Goal: Information Seeking & Learning: Learn about a topic

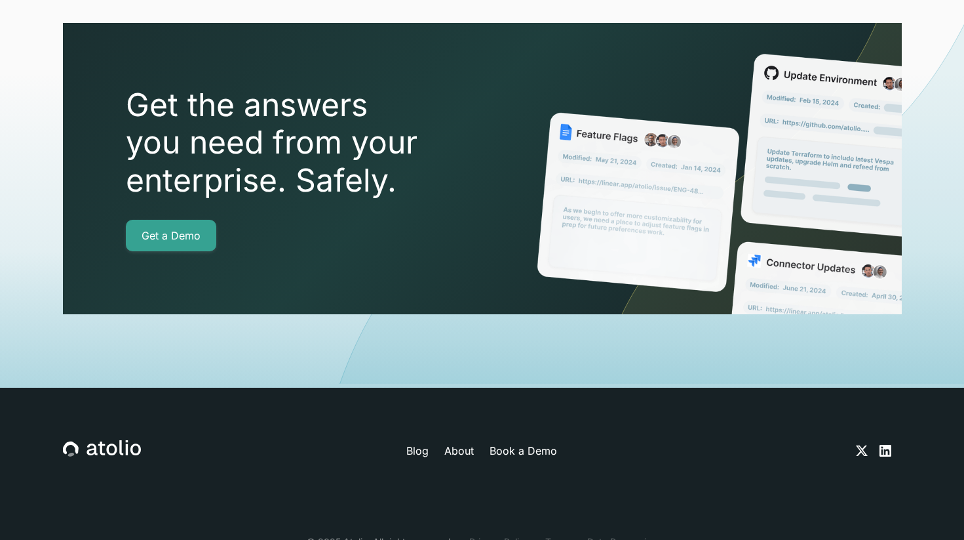
scroll to position [4675, 0]
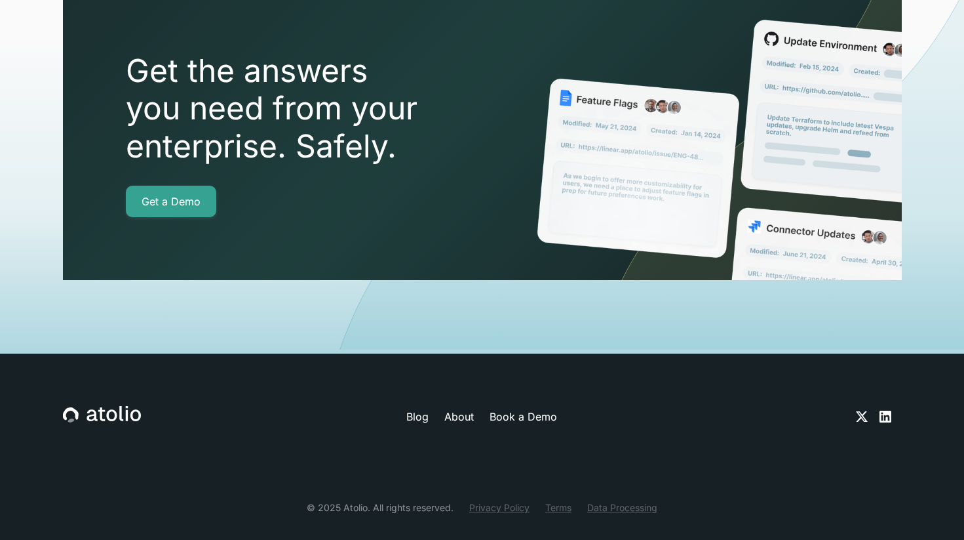
click at [465, 408] on link "About" at bounding box center [458, 416] width 29 height 16
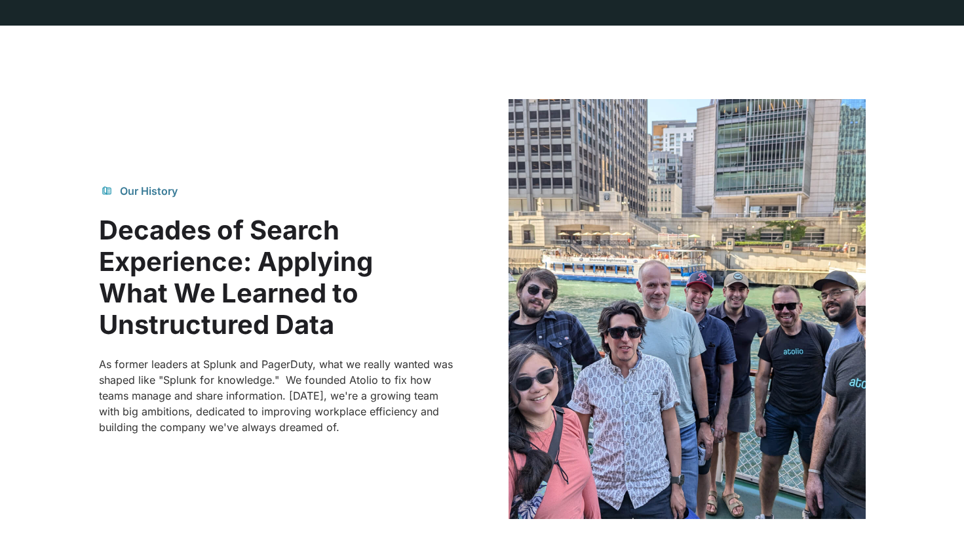
scroll to position [732, 0]
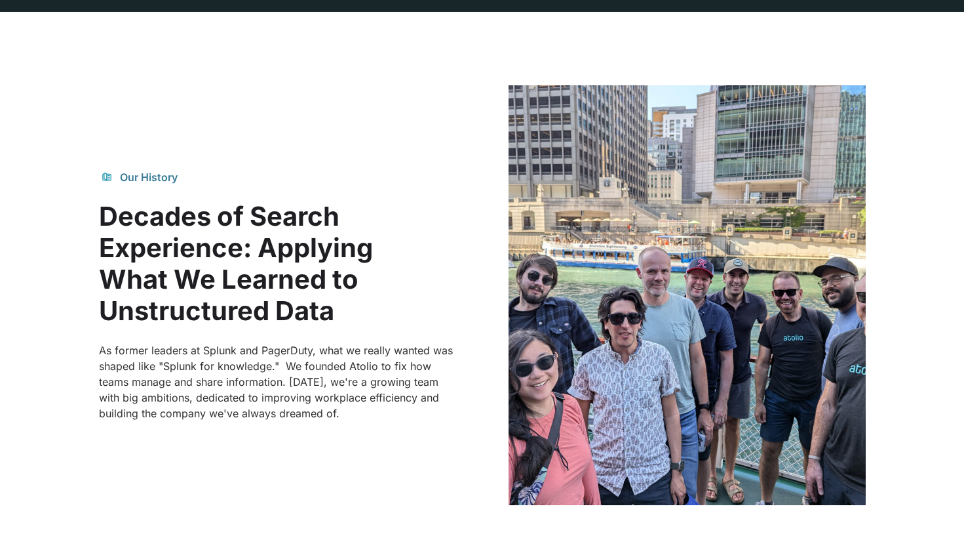
click at [456, 176] on div "Our History Decades of Search Experience: Applying What We Learned to Unstructu…" at bounding box center [482, 295] width 767 height 420
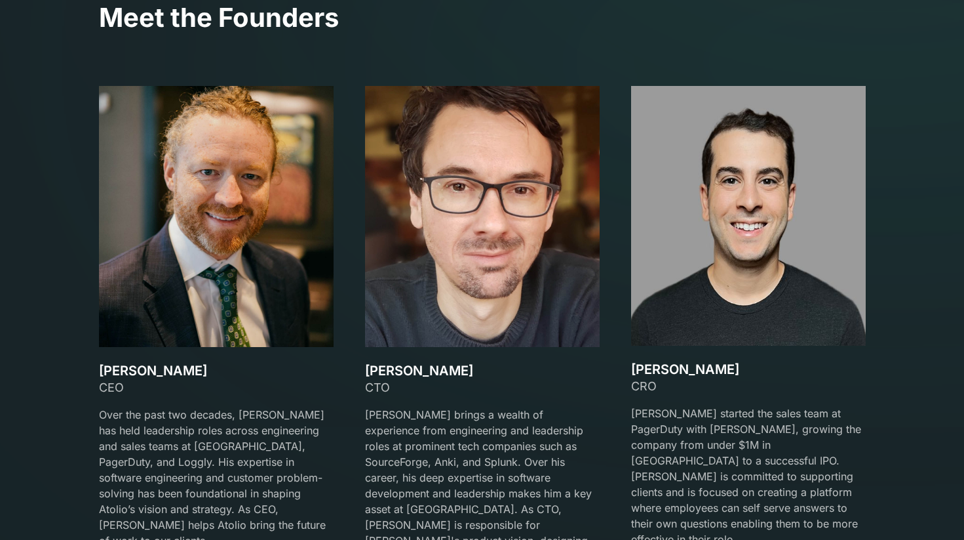
scroll to position [1900, 0]
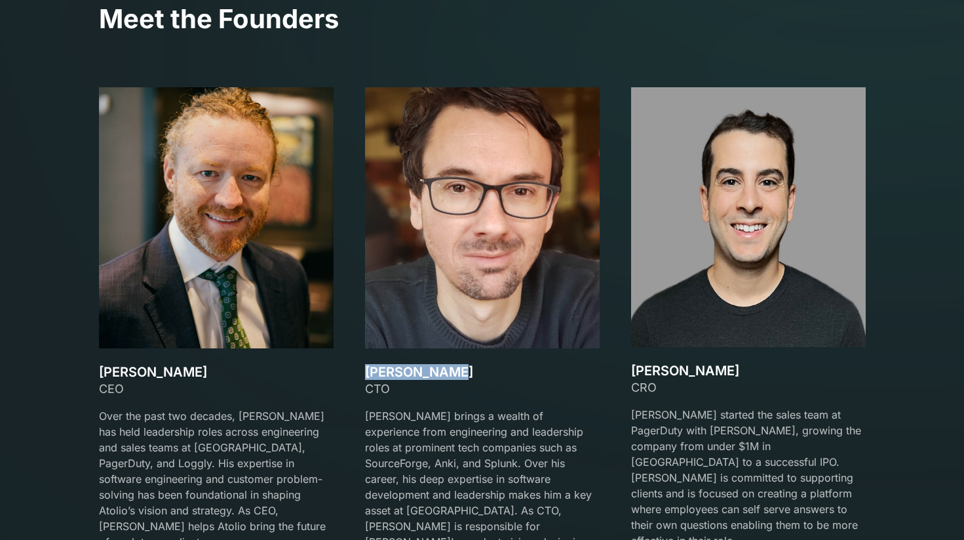
drag, startPoint x: 362, startPoint y: 374, endPoint x: 513, endPoint y: 372, distance: 150.8
click at [511, 373] on div "[PERSON_NAME] CEO Over the past two decades, [PERSON_NAME] has held leadership …" at bounding box center [482, 341] width 767 height 509
click at [513, 372] on h3 "[PERSON_NAME]" at bounding box center [482, 372] width 235 height 16
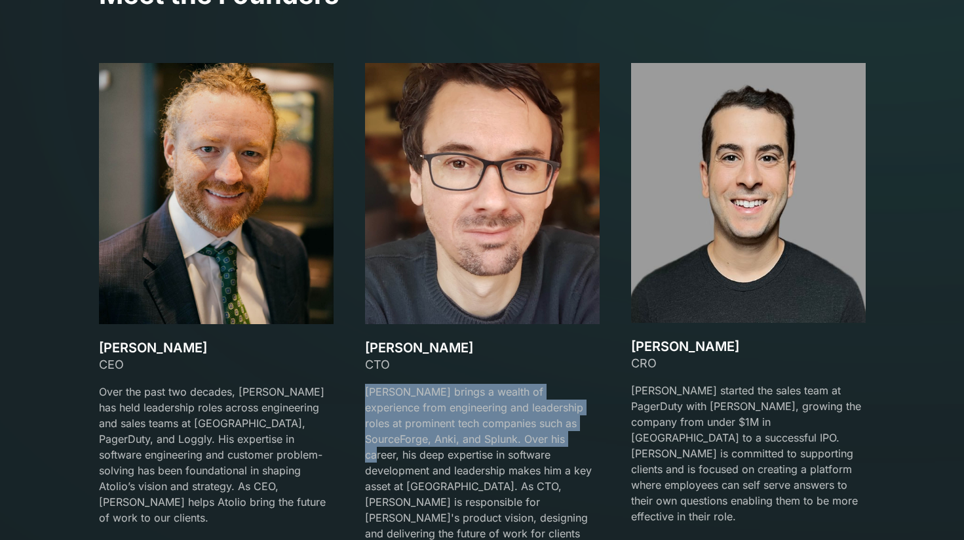
drag, startPoint x: 473, startPoint y: 380, endPoint x: 511, endPoint y: 432, distance: 64.2
click at [511, 432] on div "CTO [PERSON_NAME] brings a wealth of experience from engineering and leadership…" at bounding box center [482, 455] width 235 height 201
click at [511, 432] on p "[PERSON_NAME] brings a wealth of experience from engineering and leadership rol…" at bounding box center [482, 469] width 235 height 173
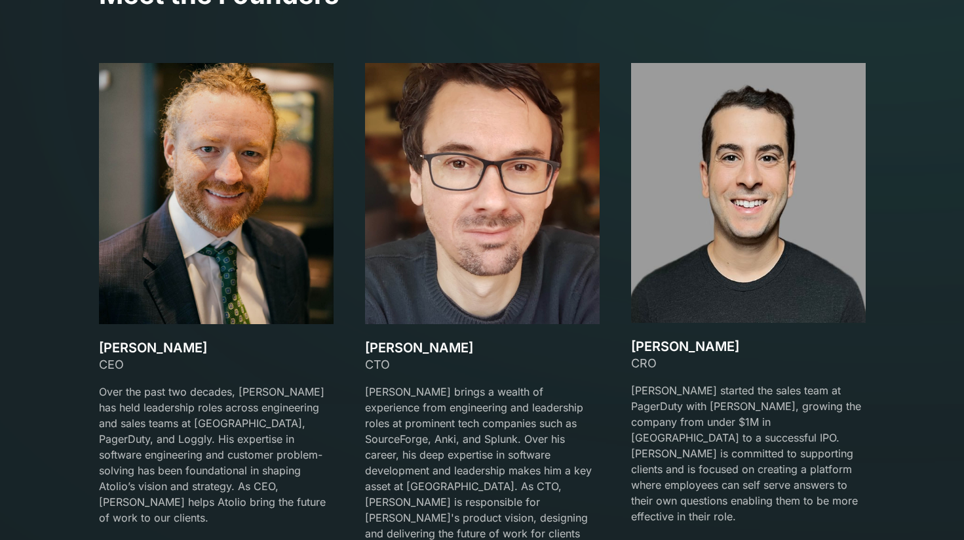
click at [471, 405] on p "[PERSON_NAME] brings a wealth of experience from engineering and leadership rol…" at bounding box center [482, 469] width 235 height 173
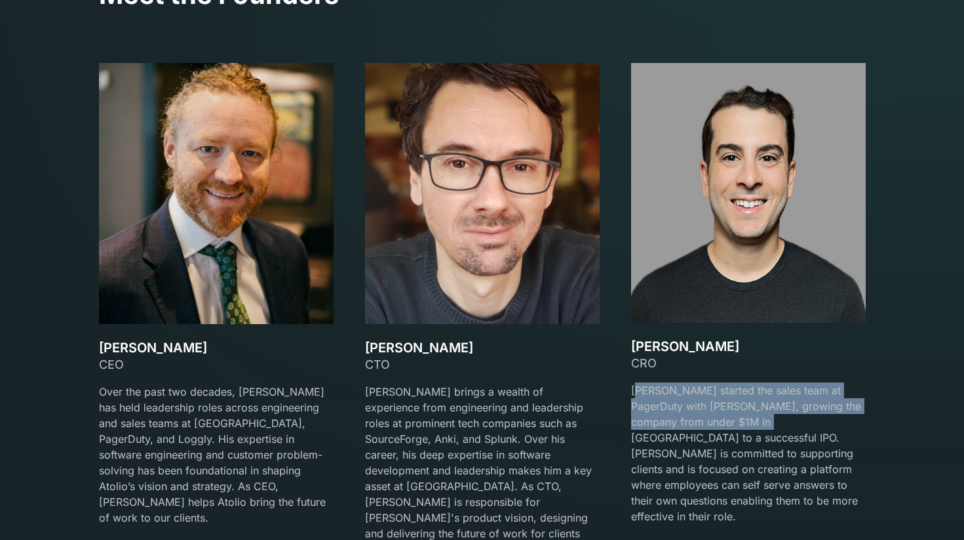
drag, startPoint x: 642, startPoint y: 386, endPoint x: 738, endPoint y: 425, distance: 103.5
click at [738, 427] on p "[PERSON_NAME] started the sales team at PagerDuty with [PERSON_NAME], growing t…" at bounding box center [748, 453] width 235 height 142
click at [738, 425] on p "[PERSON_NAME] started the sales team at PagerDuty with [PERSON_NAME], growing t…" at bounding box center [748, 453] width 235 height 142
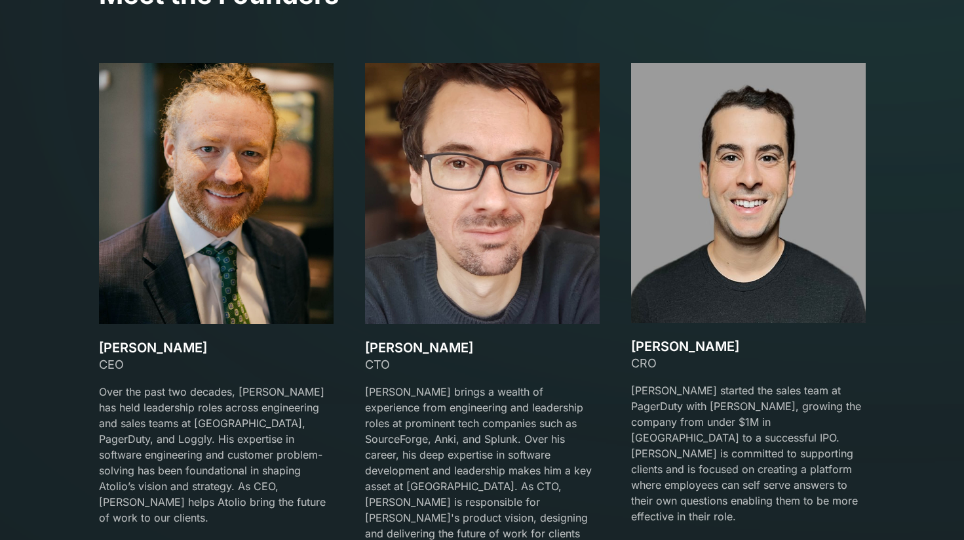
drag, startPoint x: 730, startPoint y: 404, endPoint x: 766, endPoint y: 435, distance: 47.4
click at [766, 435] on p "[PERSON_NAME] started the sales team at PagerDuty with [PERSON_NAME], growing t…" at bounding box center [748, 453] width 235 height 142
click at [774, 245] on img at bounding box center [748, 193] width 235 height 260
click at [793, 189] on img at bounding box center [748, 193] width 235 height 260
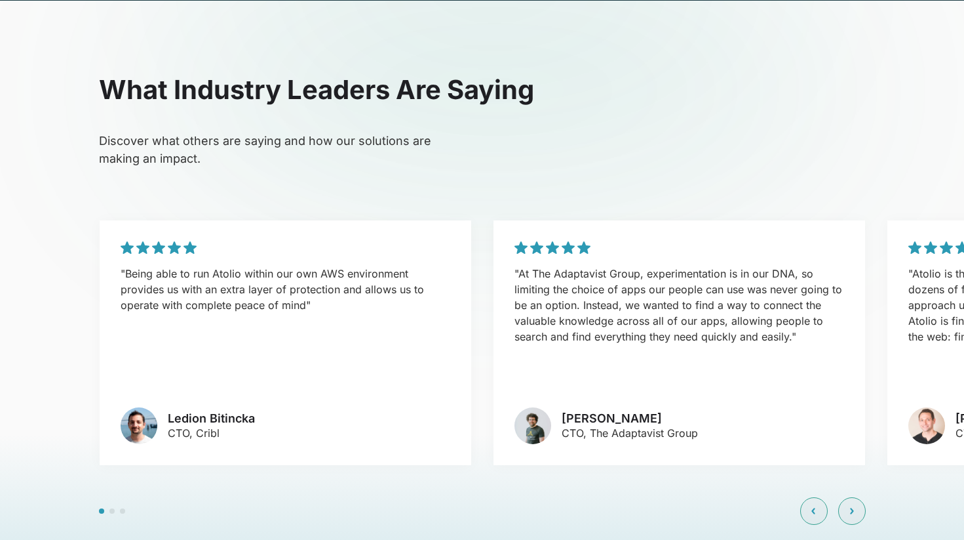
scroll to position [2952, 0]
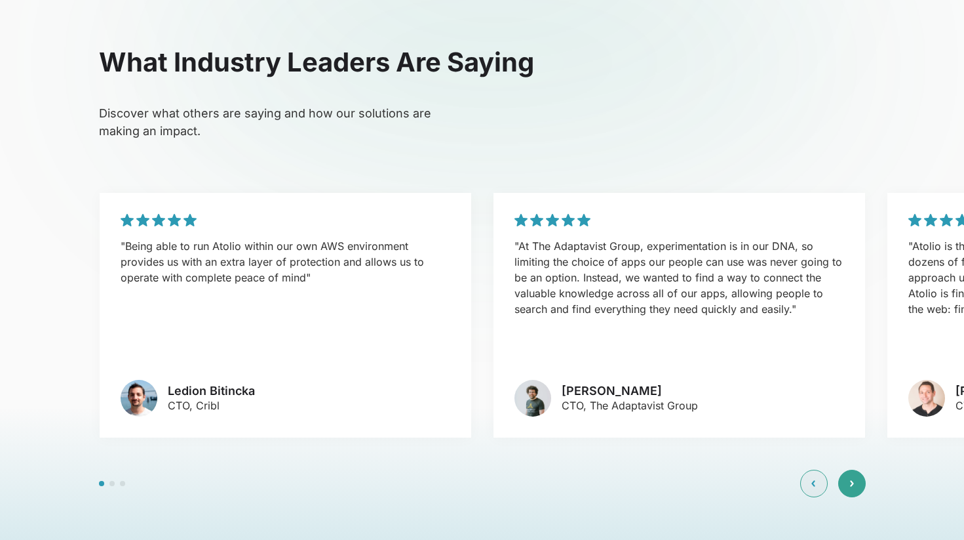
click at [853, 479] on icon at bounding box center [852, 483] width 4 height 8
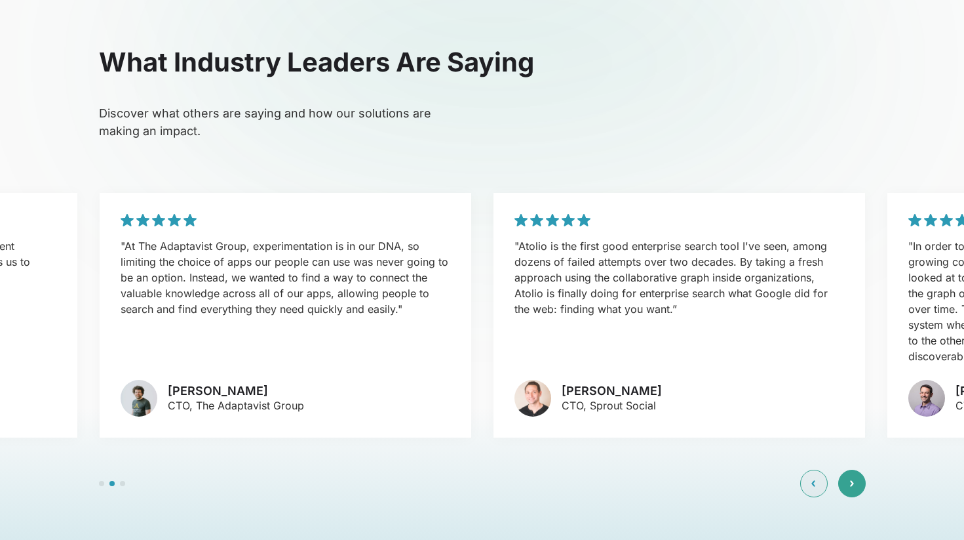
click at [853, 479] on icon at bounding box center [852, 483] width 4 height 8
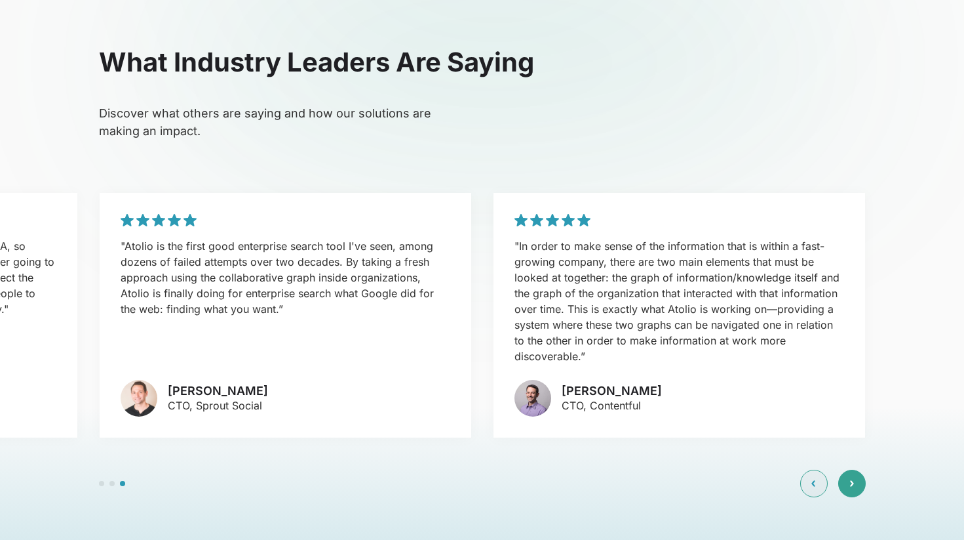
click at [853, 479] on icon at bounding box center [852, 483] width 4 height 8
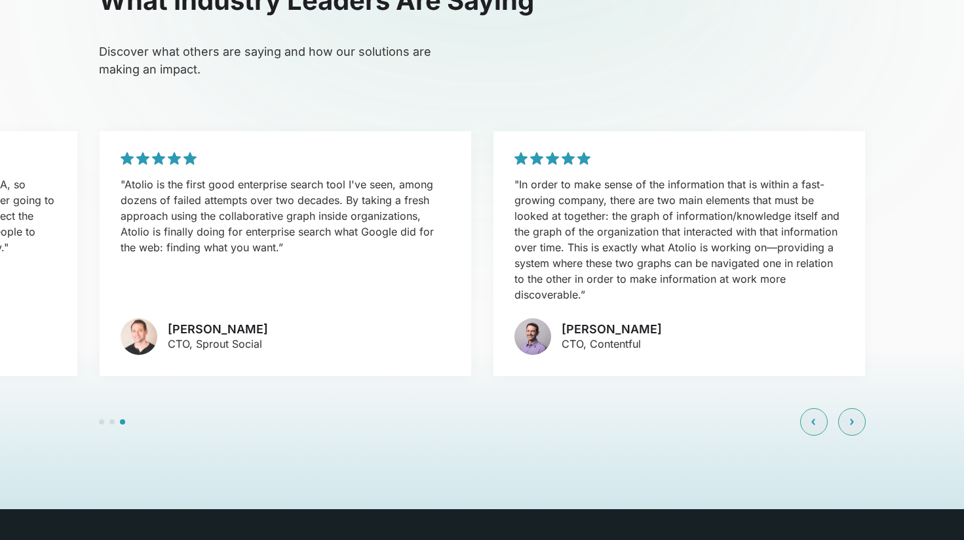
scroll to position [3165, 0]
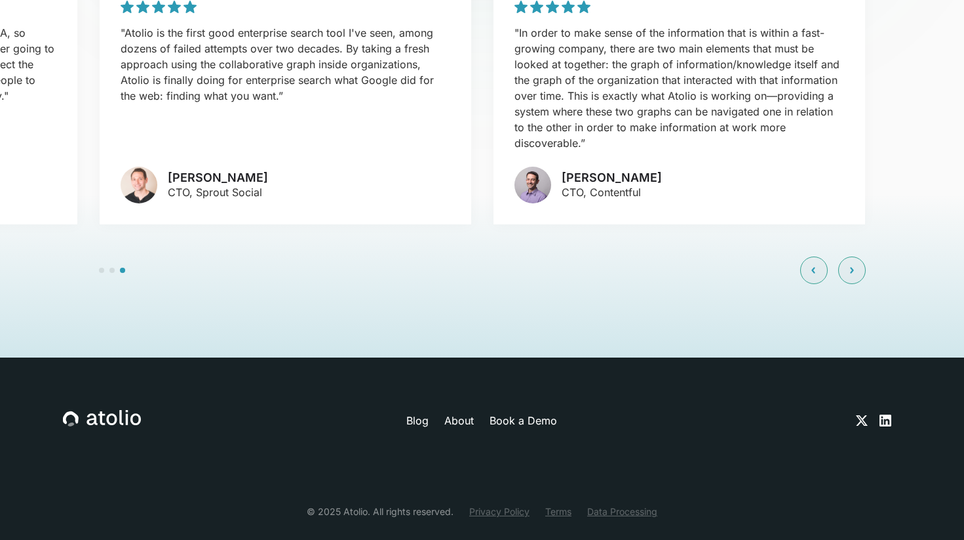
click at [426, 412] on link "Blog" at bounding box center [417, 420] width 22 height 16
